Goal: Entertainment & Leisure: Consume media (video, audio)

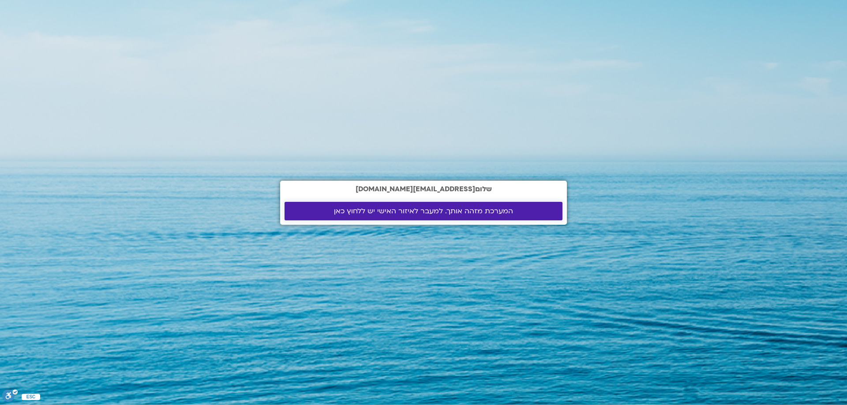
click at [377, 210] on span "המערכת מזהה אותך. למעבר לאיזור האישי יש ללחוץ כאן" at bounding box center [423, 211] width 179 height 8
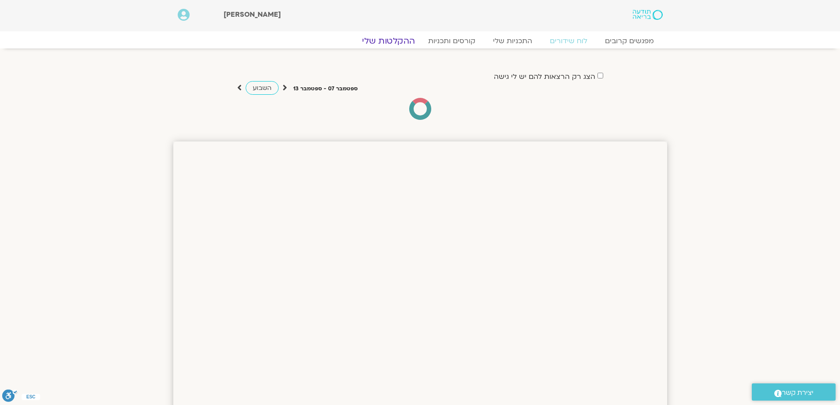
click at [387, 39] on link "ההקלטות שלי" at bounding box center [388, 41] width 74 height 11
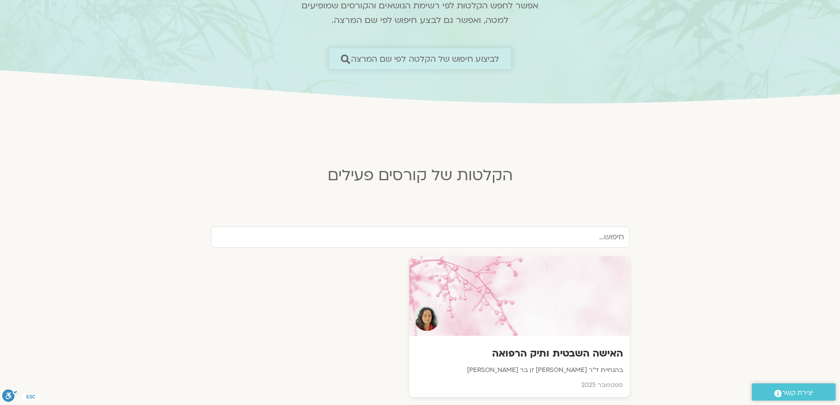
scroll to position [265, 0]
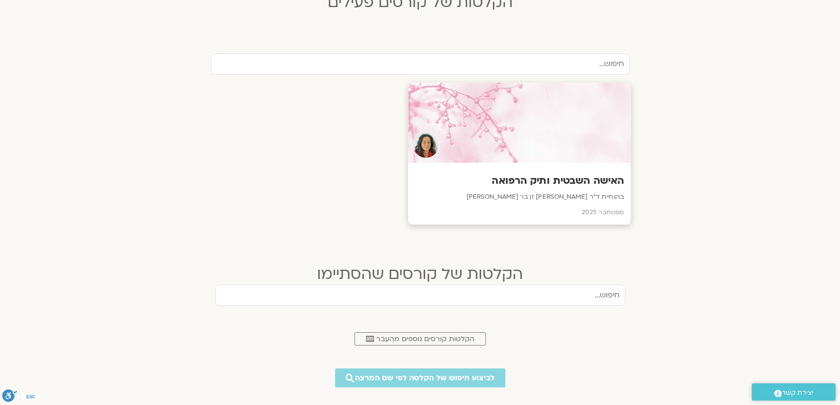
click at [553, 133] on div at bounding box center [519, 123] width 223 height 80
